Goal: Transaction & Acquisition: Purchase product/service

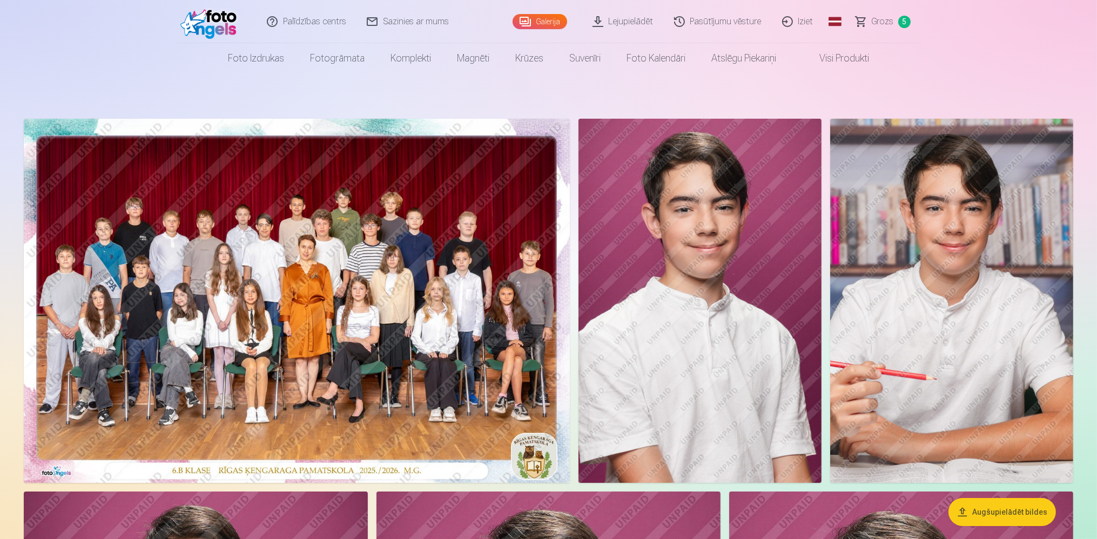
click at [875, 22] on span "Grozs" at bounding box center [883, 21] width 22 height 13
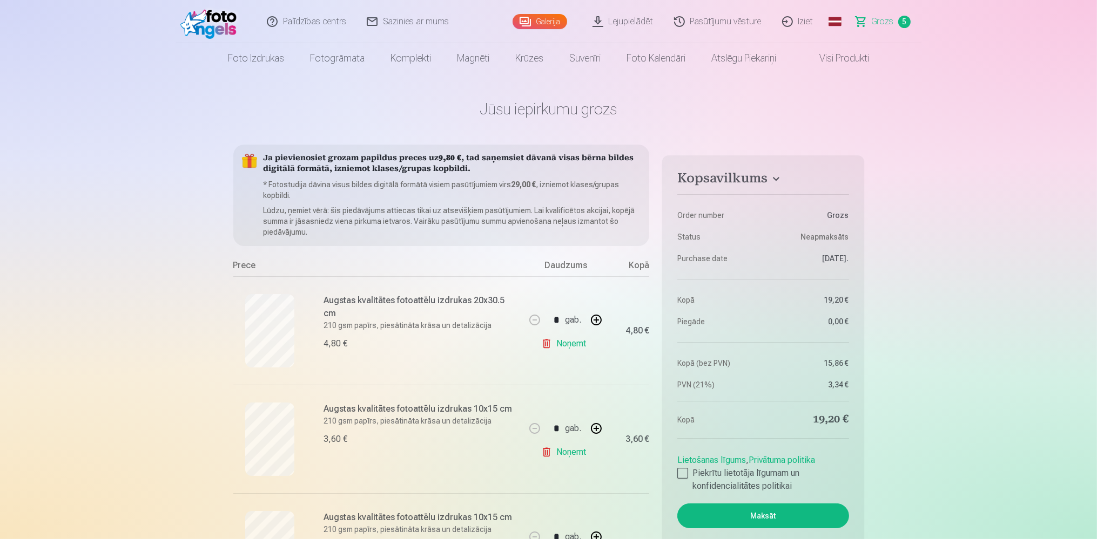
click at [736, 24] on link "Pasūtījumu vēsture" at bounding box center [718, 21] width 108 height 43
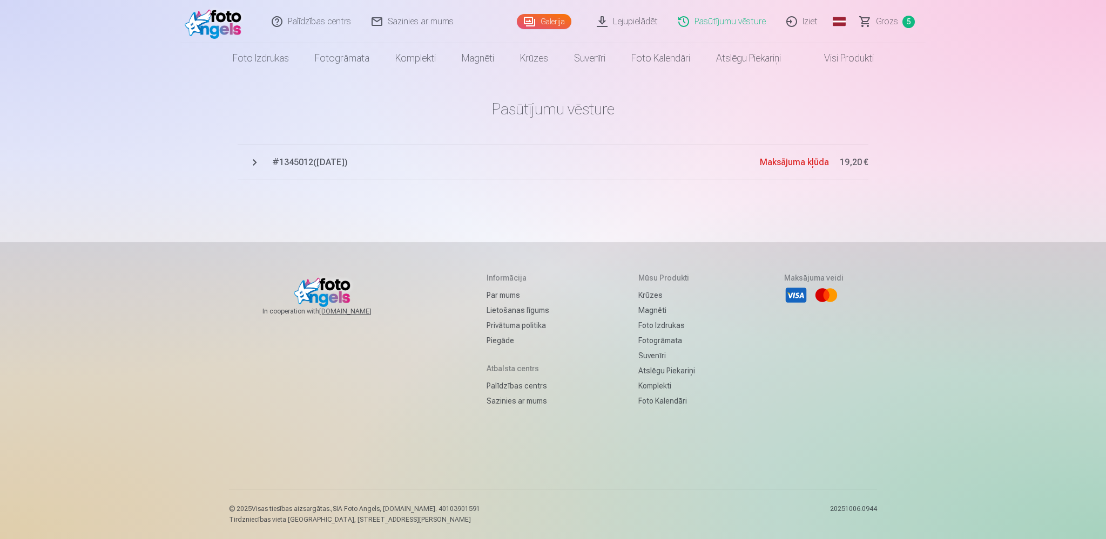
click at [323, 166] on span "# 1345012 ( [DATE] )" at bounding box center [516, 162] width 488 height 13
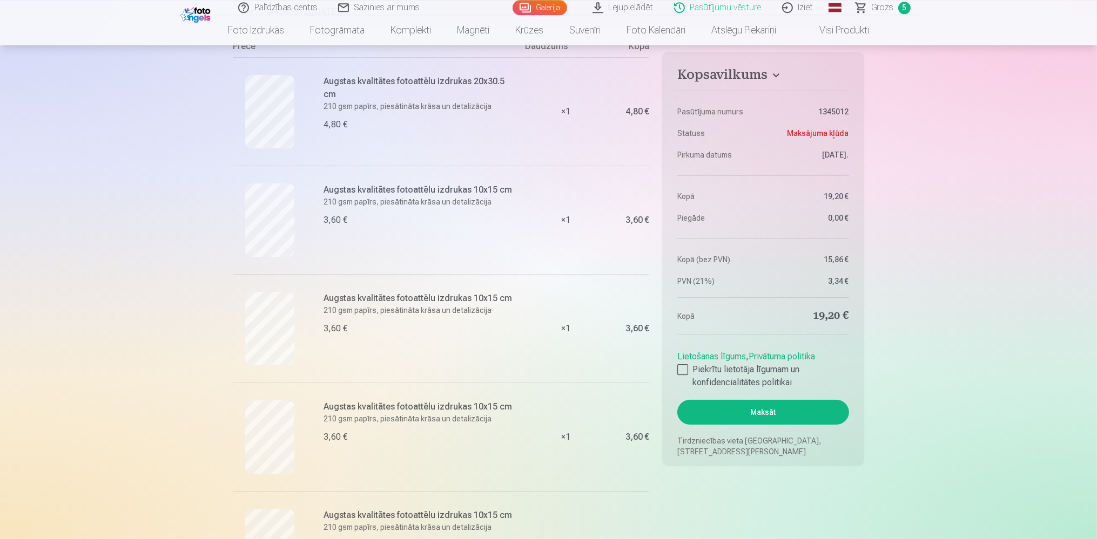
scroll to position [171, 0]
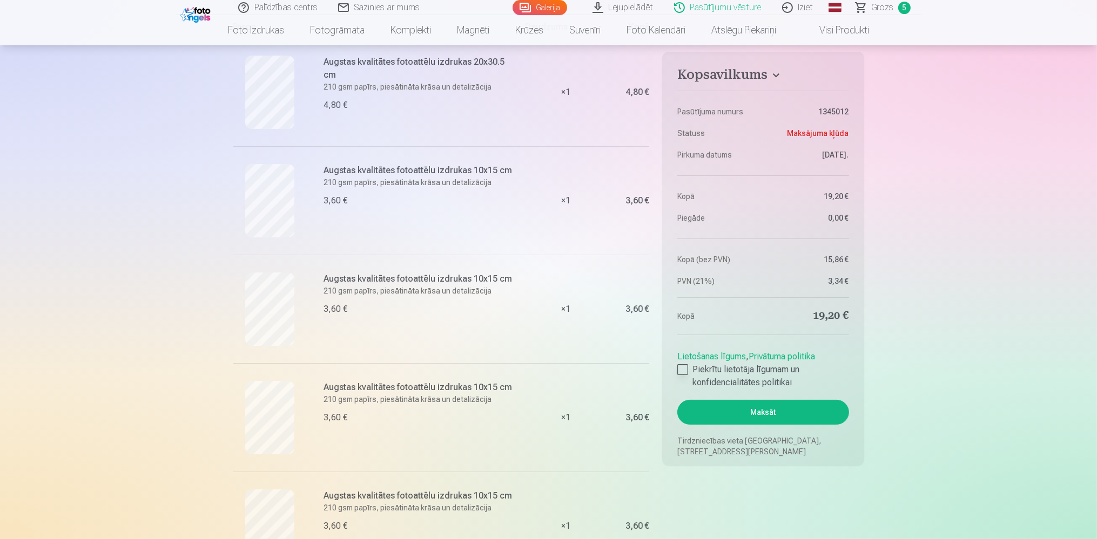
click at [684, 368] on div at bounding box center [682, 370] width 11 height 11
click at [723, 410] on button "Maksāt" at bounding box center [762, 412] width 171 height 25
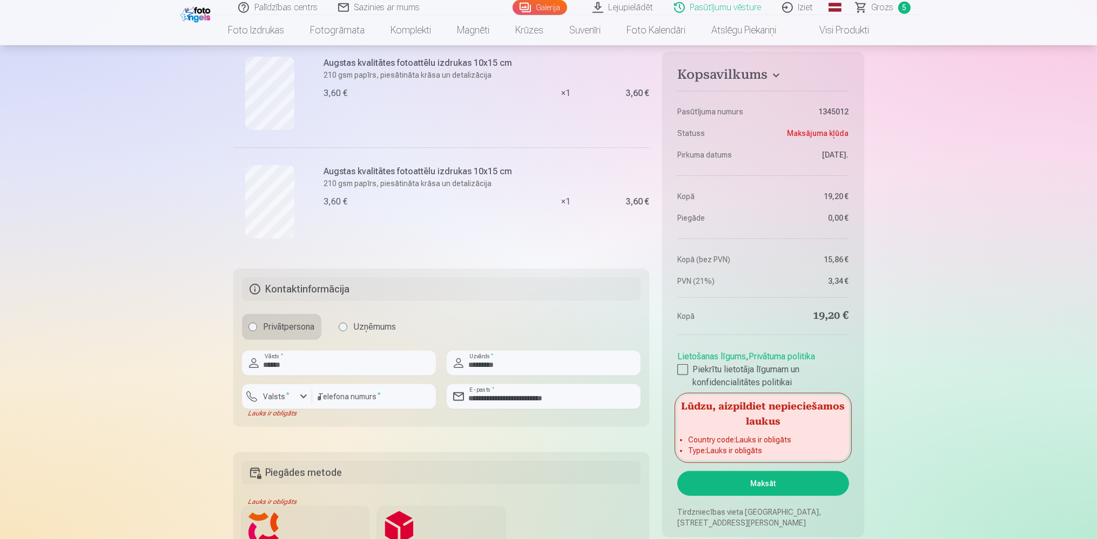
scroll to position [513, 0]
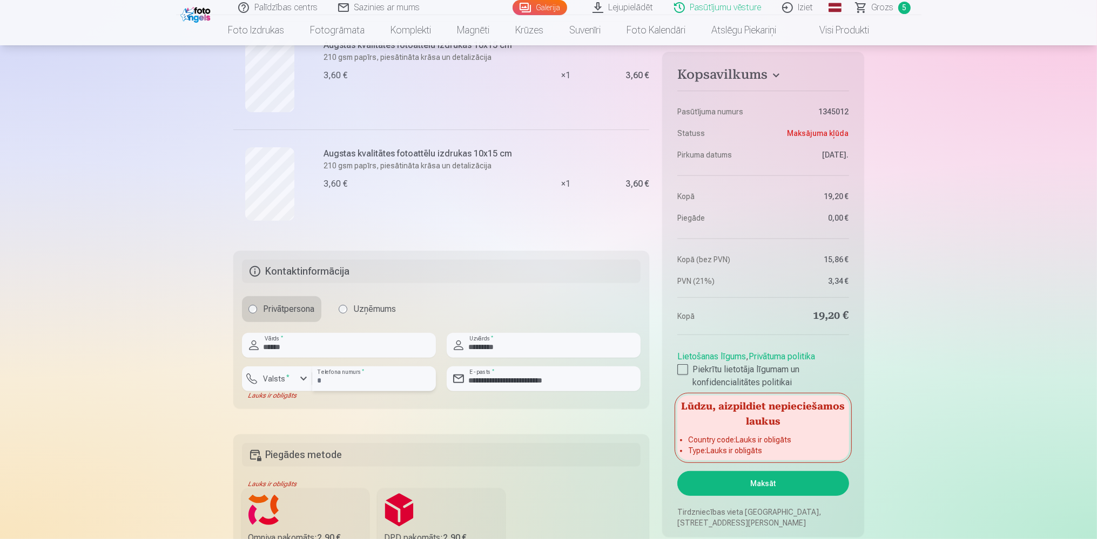
drag, startPoint x: 395, startPoint y: 383, endPoint x: 310, endPoint y: 384, distance: 84.8
click at [310, 384] on div "**********" at bounding box center [339, 383] width 194 height 33
click at [301, 383] on div "button" at bounding box center [303, 379] width 13 height 13
click at [301, 401] on li "+371 Latvija" at bounding box center [289, 405] width 77 height 22
click at [339, 380] on input "**********" at bounding box center [374, 379] width 124 height 25
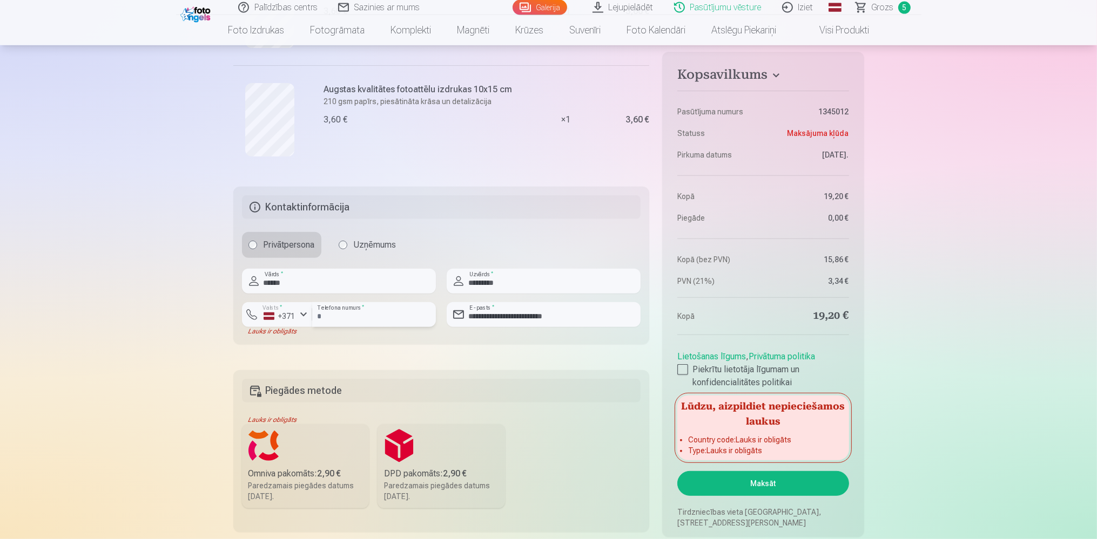
scroll to position [627, 0]
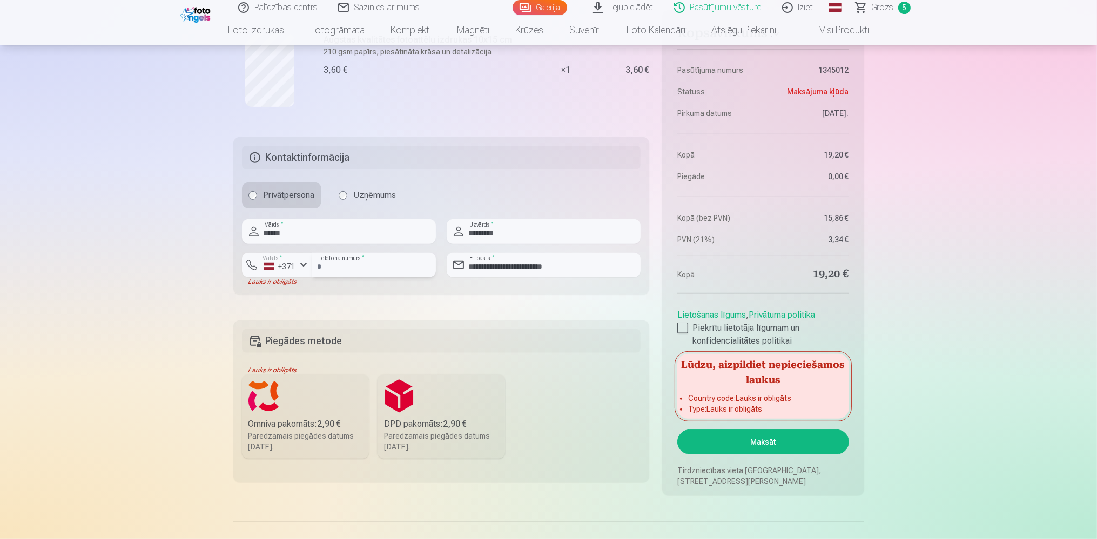
type input "********"
click at [309, 431] on div "Paredzamais piegādes datums [DATE]." at bounding box center [305, 442] width 114 height 22
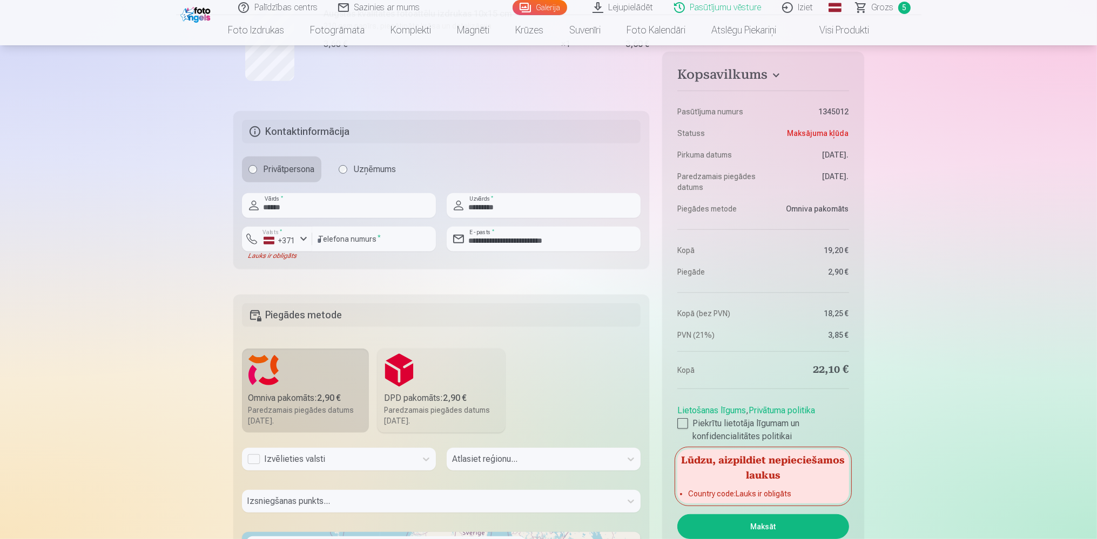
scroll to position [684, 0]
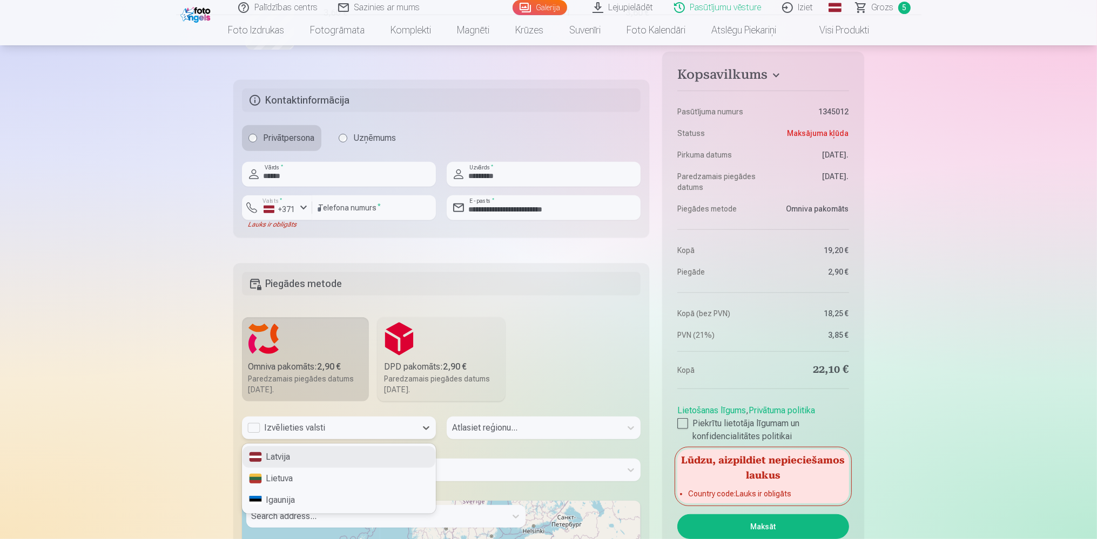
click at [304, 429] on div "Izvēlieties valsti" at bounding box center [329, 428] width 164 height 13
click at [312, 456] on div "Latvija" at bounding box center [338, 458] width 193 height 22
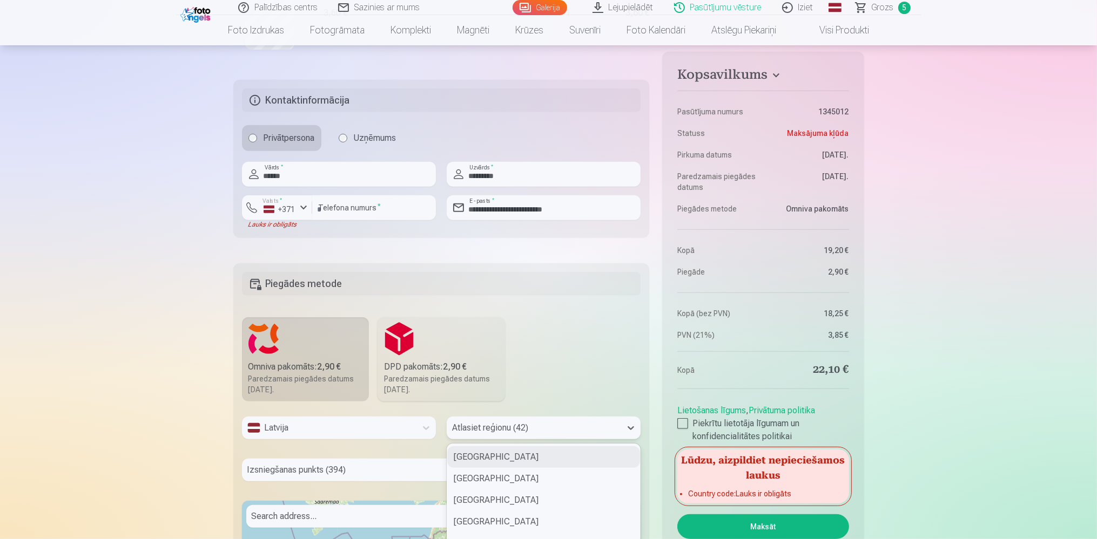
scroll to position [755, 0]
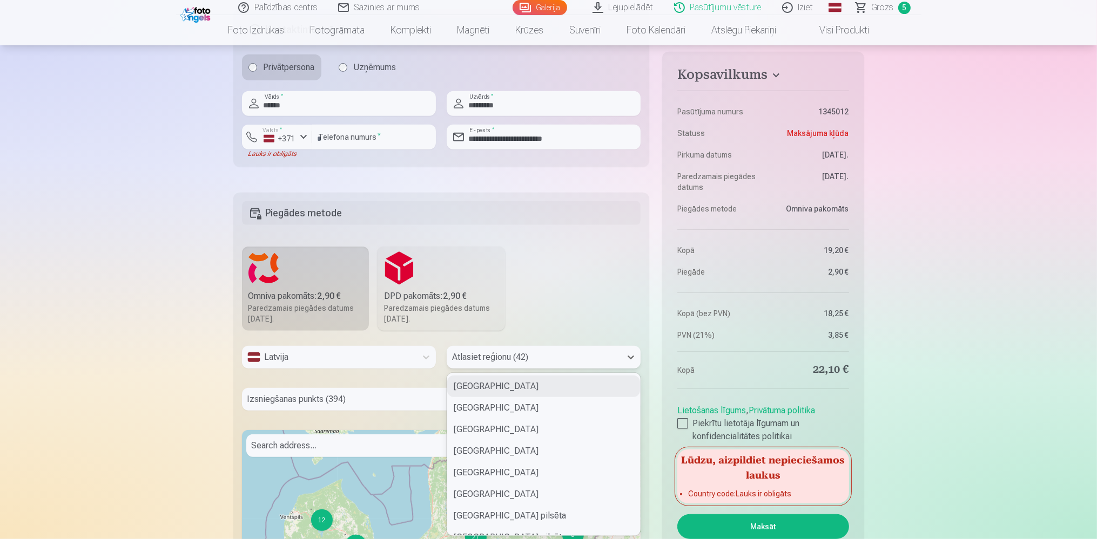
click at [491, 369] on div "42 results available. Use Up and Down to choose options, press Enter to select …" at bounding box center [544, 357] width 194 height 23
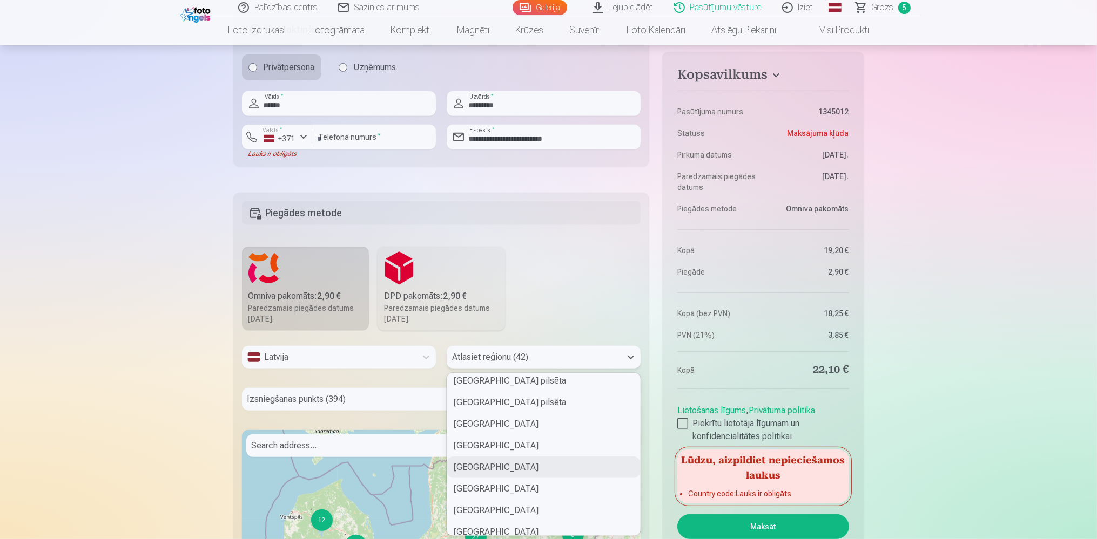
scroll to position [202, 0]
click at [488, 404] on div "[GEOGRAPHIC_DATA] pilsēta" at bounding box center [543, 401] width 193 height 22
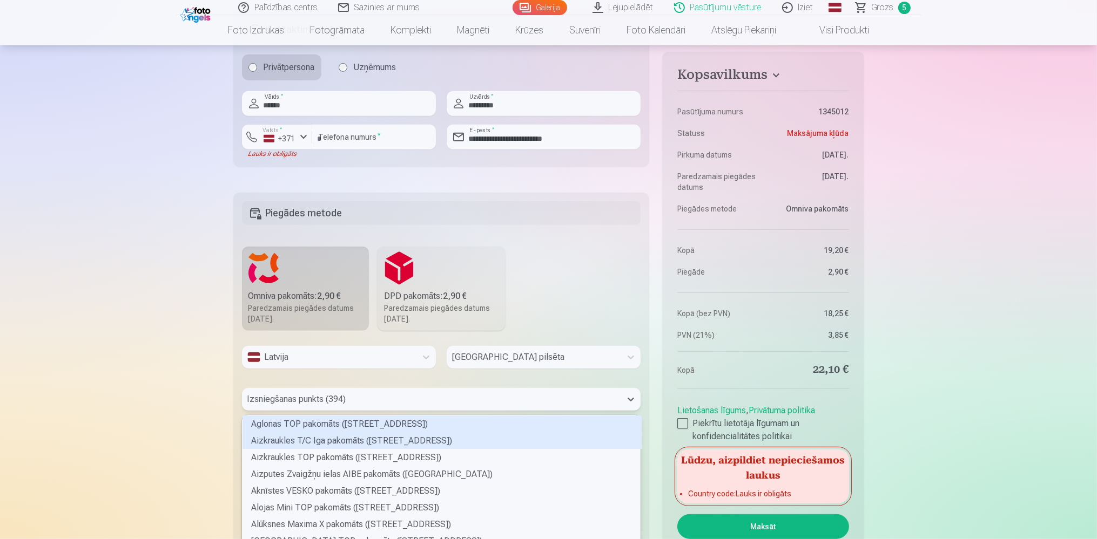
click at [491, 403] on div "394 results available. Use Up and Down to choose options, press Enter to select…" at bounding box center [441, 399] width 399 height 23
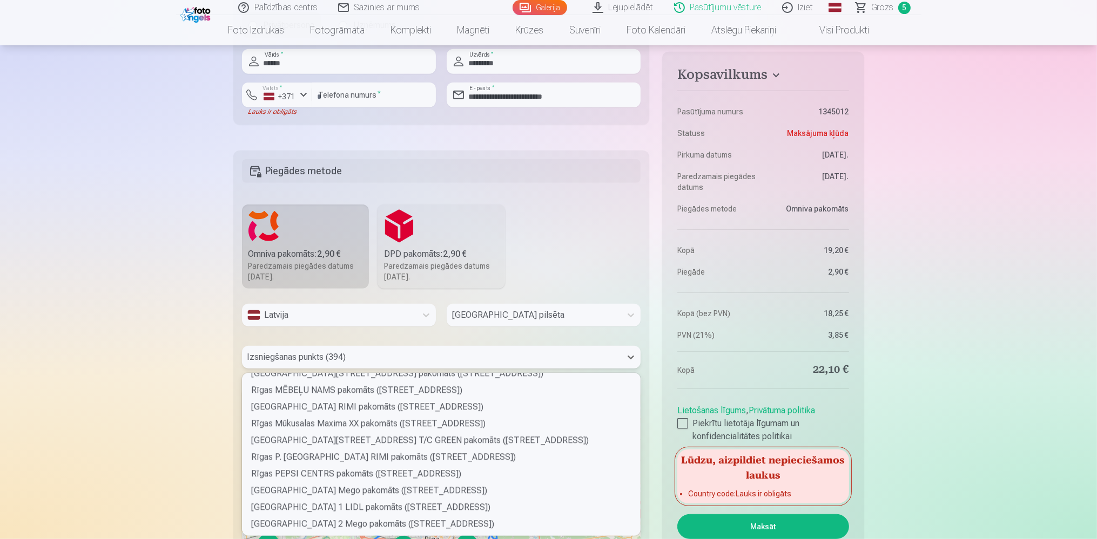
scroll to position [4111, 0]
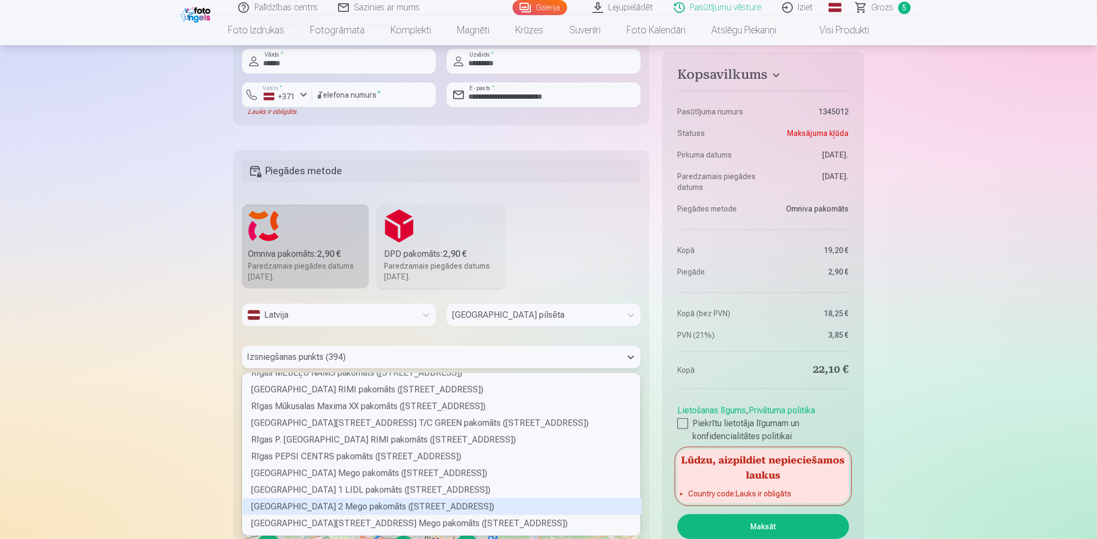
click at [406, 504] on div "[GEOGRAPHIC_DATA] 2 Mego pakomāts ([STREET_ADDRESS])" at bounding box center [441, 506] width 399 height 17
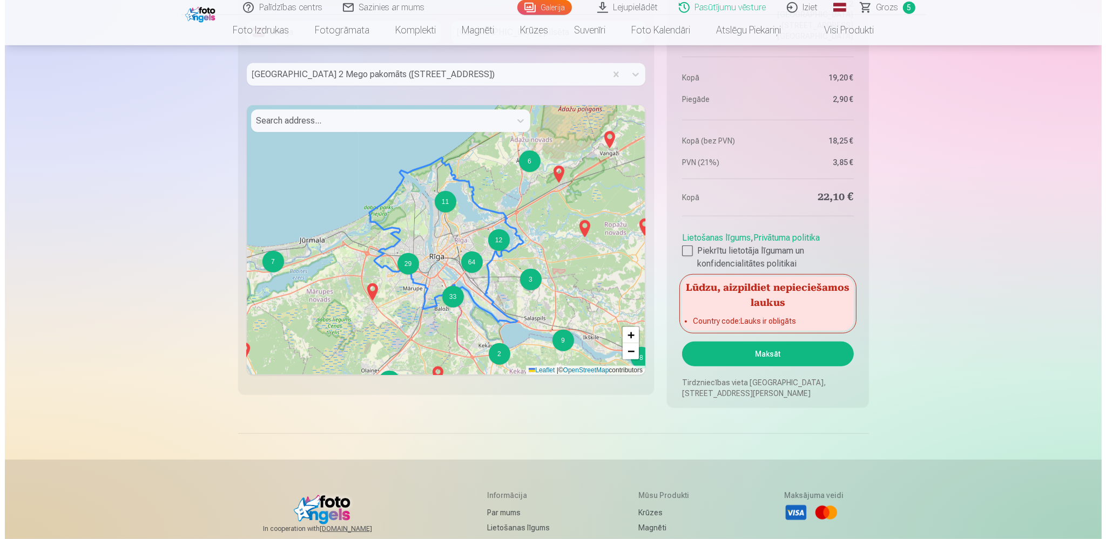
scroll to position [1139, 0]
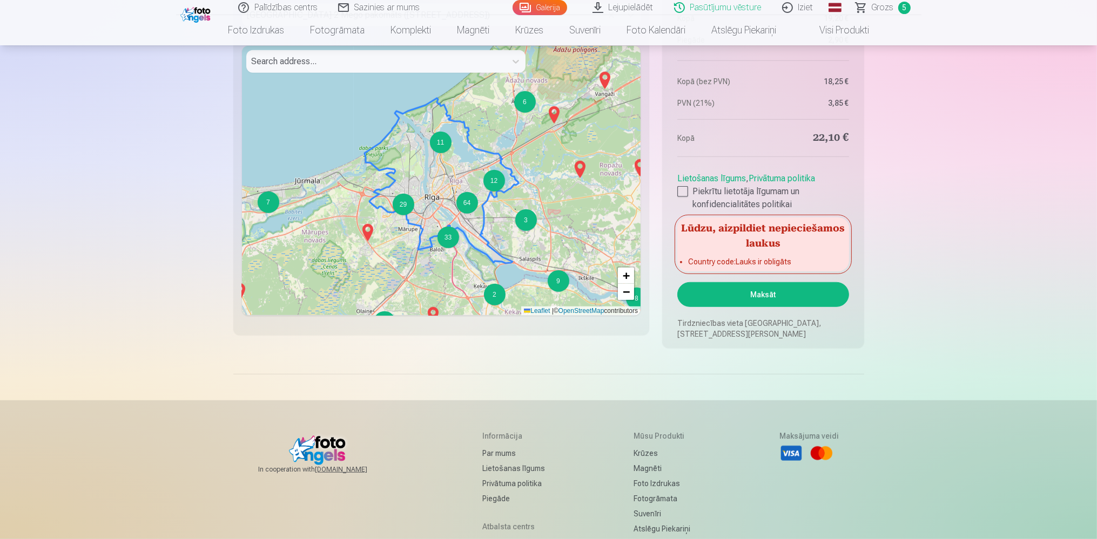
click at [782, 301] on button "Maksāt" at bounding box center [762, 294] width 171 height 25
